Goal: Navigation & Orientation: Find specific page/section

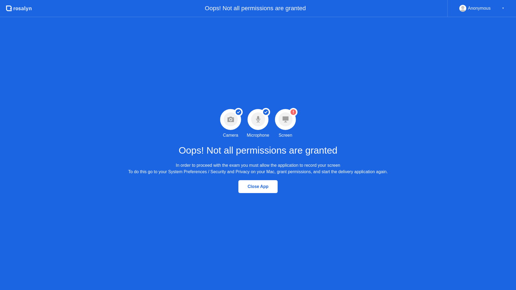
click at [290, 121] on circle at bounding box center [285, 120] width 14 height 14
click at [288, 119] on icon at bounding box center [285, 120] width 6 height 6
click at [288, 118] on icon at bounding box center [285, 120] width 6 height 6
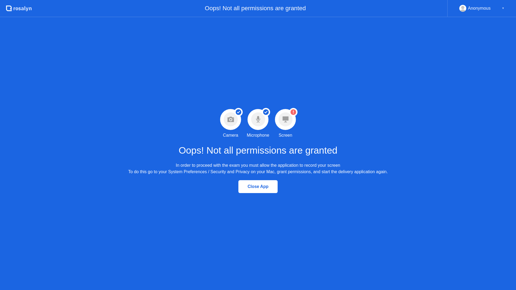
click at [288, 117] on icon at bounding box center [285, 120] width 6 height 6
click at [288, 119] on circle at bounding box center [285, 120] width 14 height 14
click at [263, 184] on div "Close App" at bounding box center [258, 186] width 36 height 5
